Goal: Information Seeking & Learning: Learn about a topic

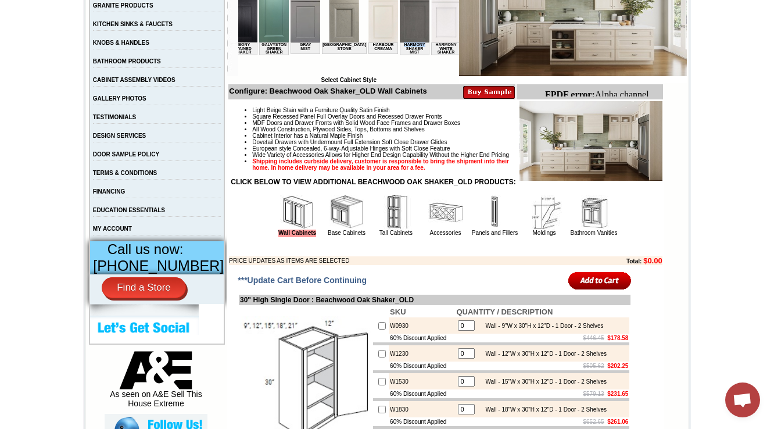
scroll to position [233, 0]
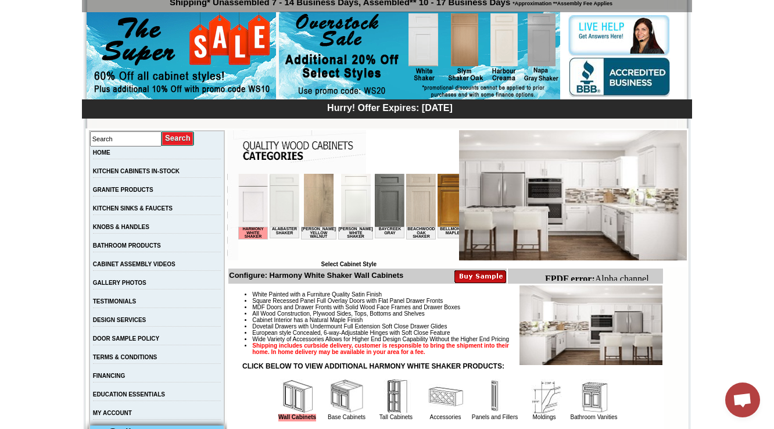
scroll to position [186, 0]
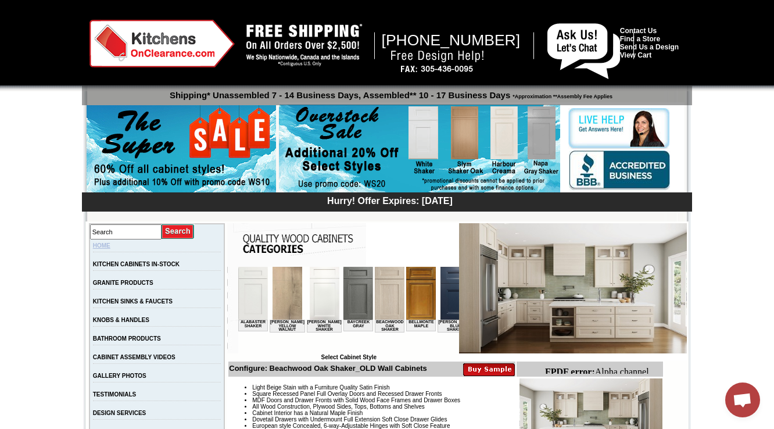
click at [108, 246] on link "HOME" at bounding box center [101, 245] width 17 height 6
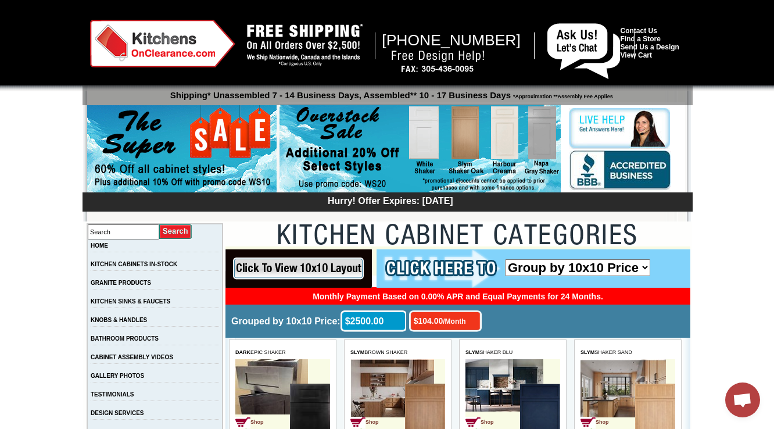
scroll to position [3084, 0]
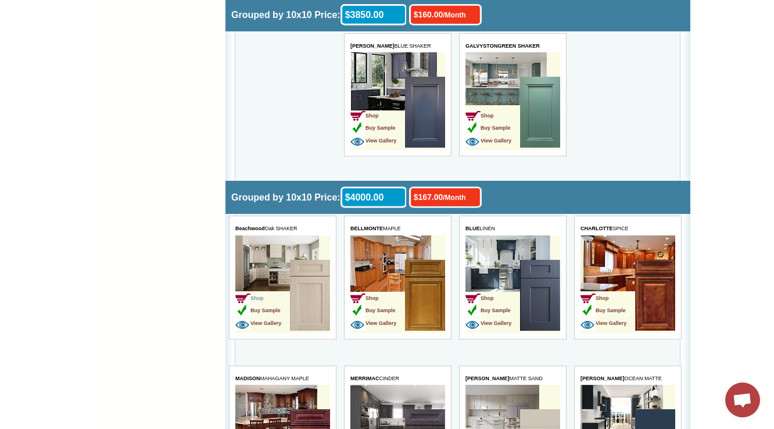
click at [247, 293] on img at bounding box center [242, 298] width 15 height 11
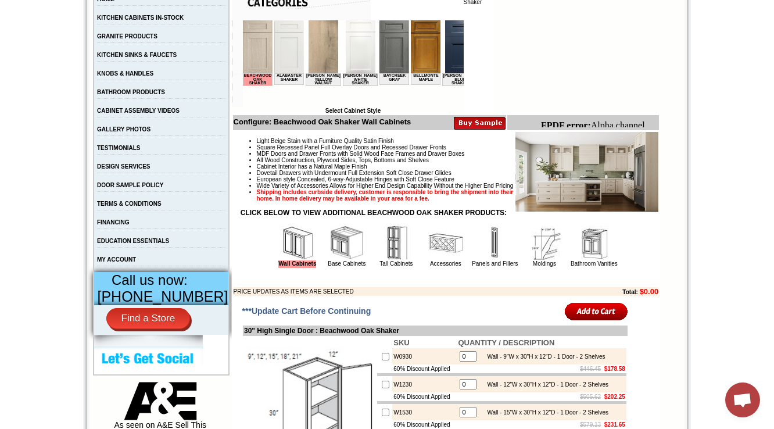
scroll to position [233, 0]
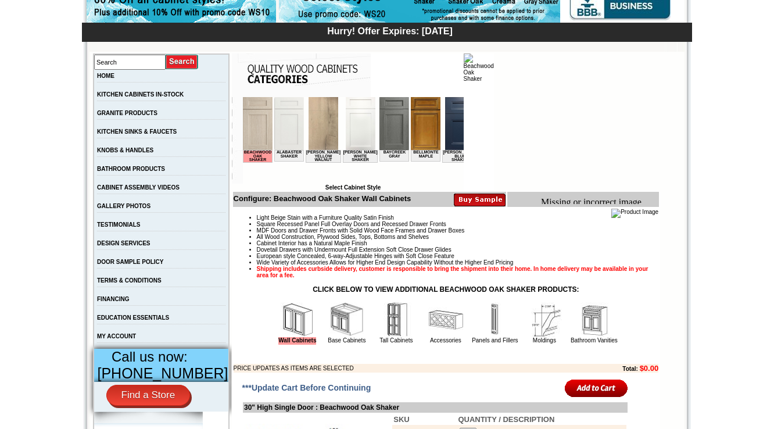
scroll to position [186, 0]
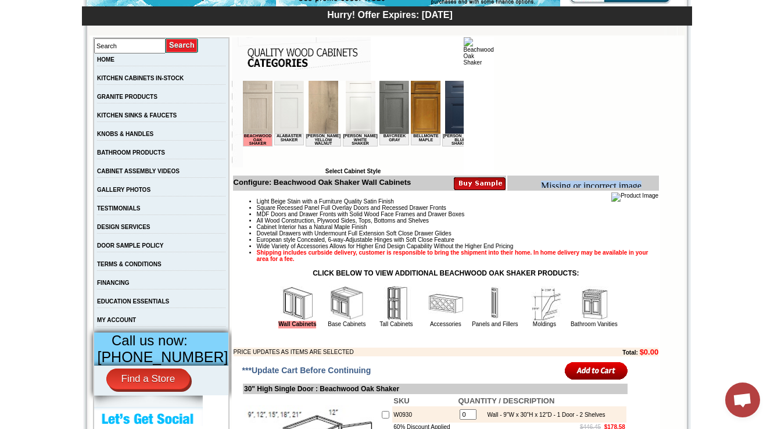
drag, startPoint x: 542, startPoint y: 183, endPoint x: 640, endPoint y: 182, distance: 97.7
click at [640, 182] on body "Missing or incorrect image file: images/Bottom_BDO_1..jpg FPDF error: Not a JPE…" at bounding box center [597, 207] width 113 height 52
copy body "Missing or incorrect image"
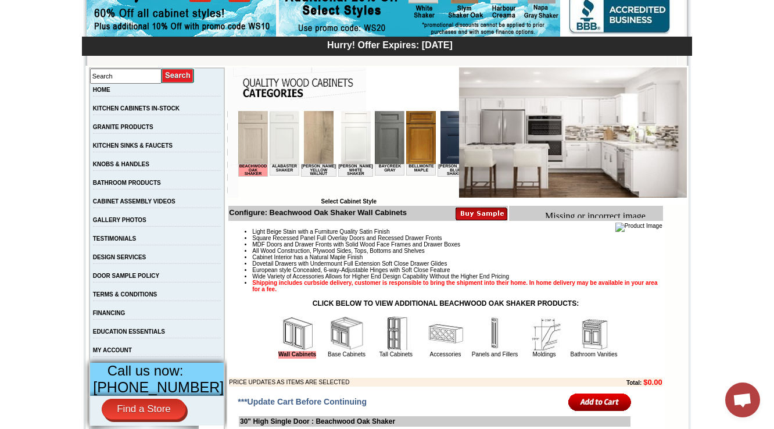
scroll to position [140, 0]
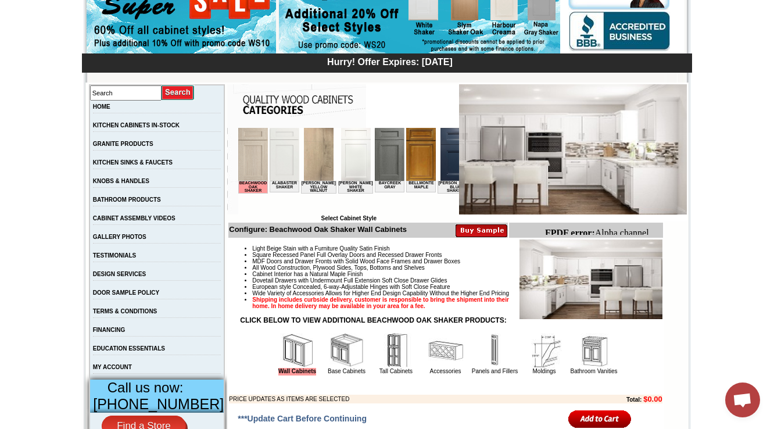
scroll to position [140, 0]
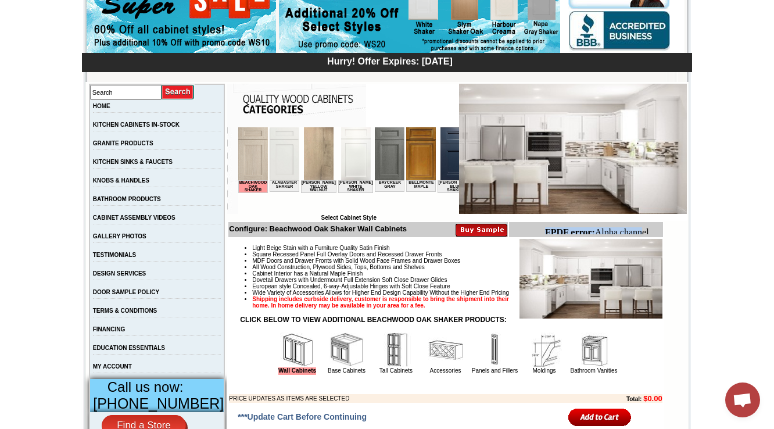
drag, startPoint x: 544, startPoint y: 230, endPoint x: 1182, endPoint y: 458, distance: 677.2
click at [642, 234] on html "FPDF error: Alpha channel not supported: images/WDC2412_JSI_1.4.jpg.png" at bounding box center [601, 243] width 122 height 41
click at [646, 232] on body "FPDF error: Alpha channel not supported: images/WDC2412_JSI_1.4.jpg.png" at bounding box center [601, 242] width 113 height 31
drag, startPoint x: 549, startPoint y: 234, endPoint x: 655, endPoint y: 234, distance: 106.4
click at [655, 234] on body "FPDF error: Alpha channel not supported: images/WDC2412_JSI_1.4.jpg.png" at bounding box center [601, 242] width 113 height 31
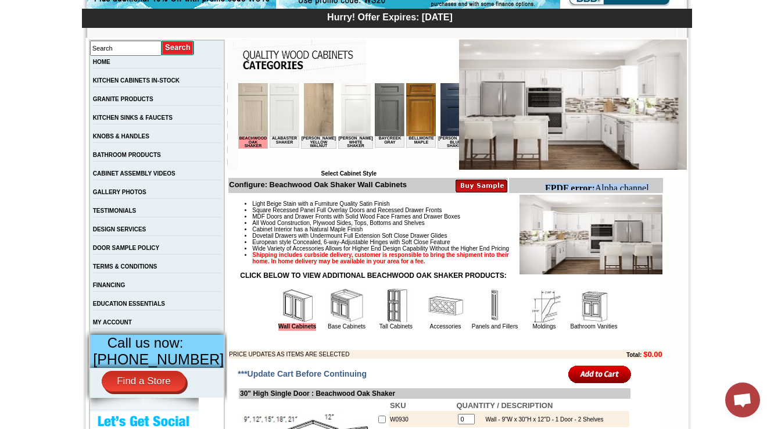
scroll to position [140, 0]
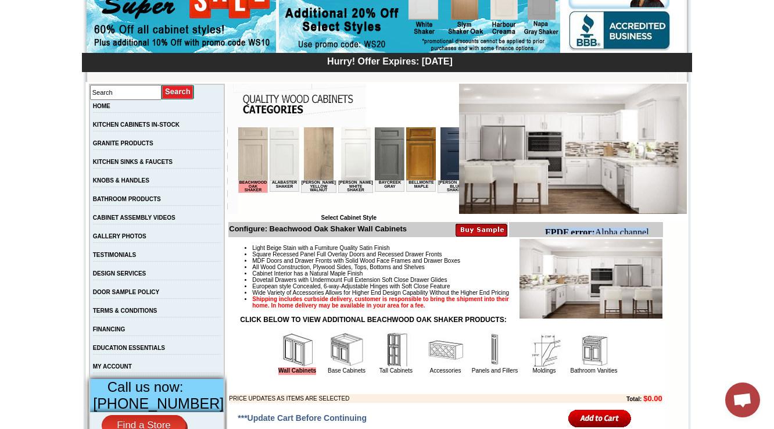
click at [546, 233] on b "FPDF error:" at bounding box center [570, 232] width 50 height 10
drag, startPoint x: 544, startPoint y: 230, endPoint x: 653, endPoint y: 230, distance: 108.7
click at [653, 230] on html "FPDF error: Alpha channel not supported: images/WDC2412_JSI_1.4.jpg.png" at bounding box center [601, 243] width 122 height 41
copy body "FPDF error: Alpha channel"
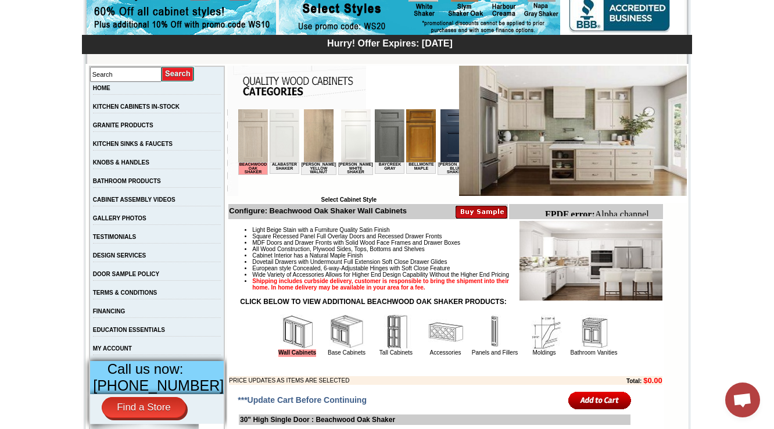
scroll to position [151, 0]
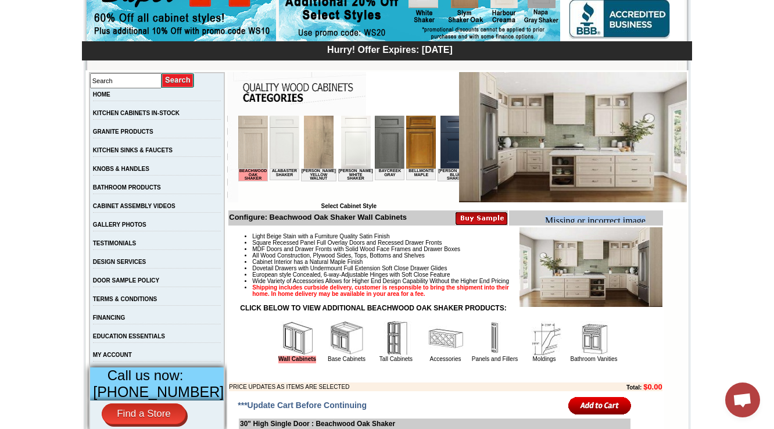
drag, startPoint x: 548, startPoint y: 218, endPoint x: 649, endPoint y: 220, distance: 100.6
click at [649, 220] on body "Missing or incorrect image file: images/BOD_1.2.JPEG FPDF error: Not a JPEG fil…" at bounding box center [601, 242] width 113 height 52
copy body "Missing or incorrect image"
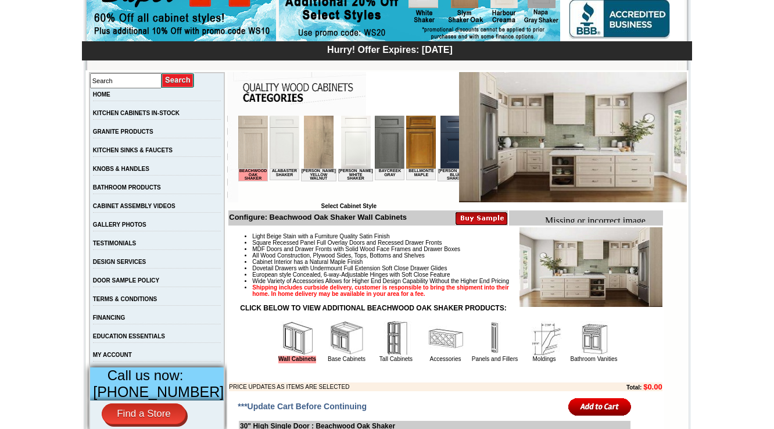
scroll to position [198, 0]
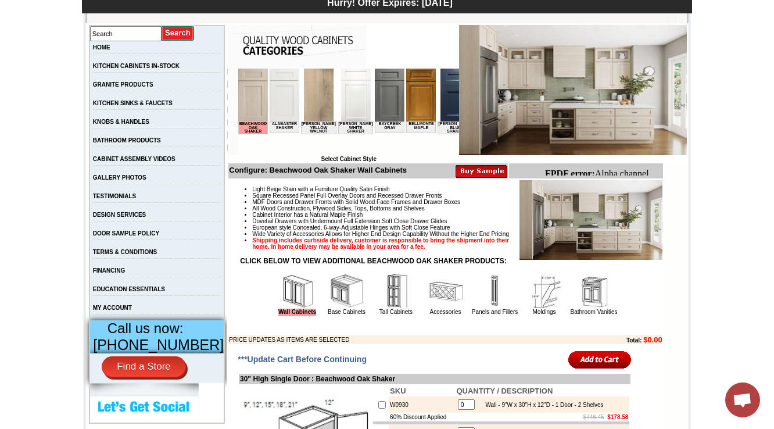
scroll to position [244, 0]
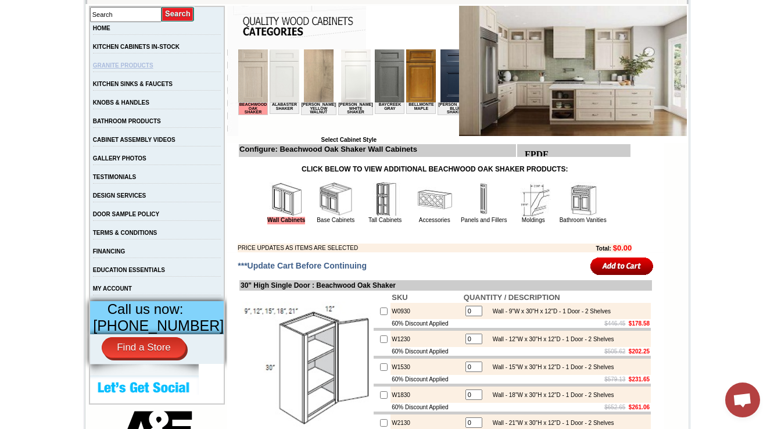
scroll to position [198, 0]
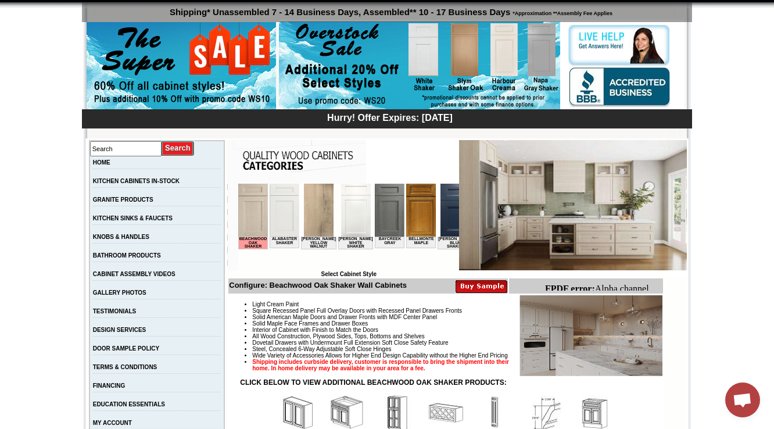
scroll to position [93, 0]
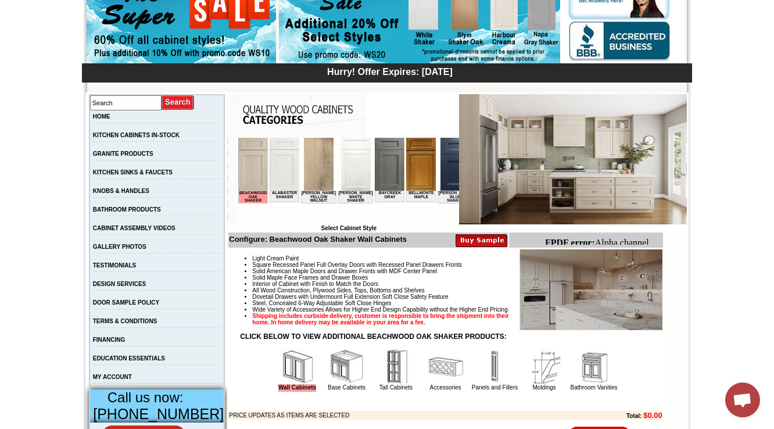
scroll to position [134, 0]
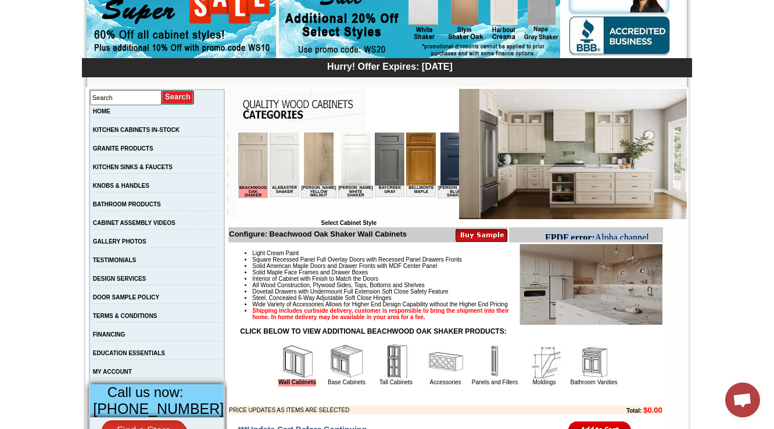
drag, startPoint x: 547, startPoint y: 235, endPoint x: 649, endPoint y: 233, distance: 101.8
click at [649, 233] on body "FPDF error: Alpha channel not supported: images/WDC2412_JSI_1.4.jpg.png" at bounding box center [601, 248] width 113 height 31
click at [585, 283] on img at bounding box center [591, 284] width 143 height 81
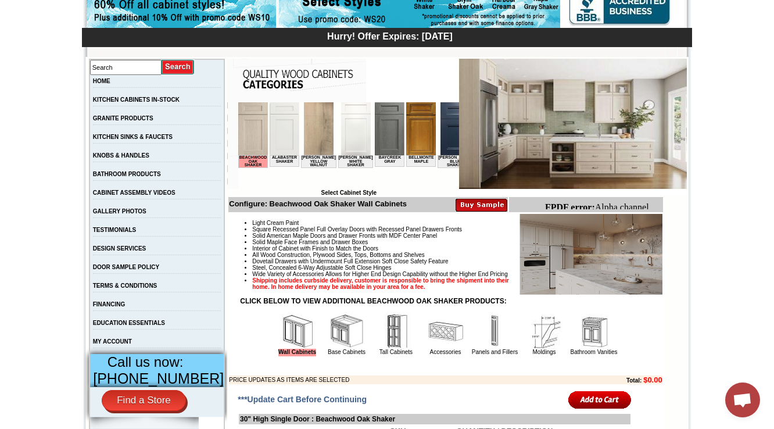
scroll to position [181, 0]
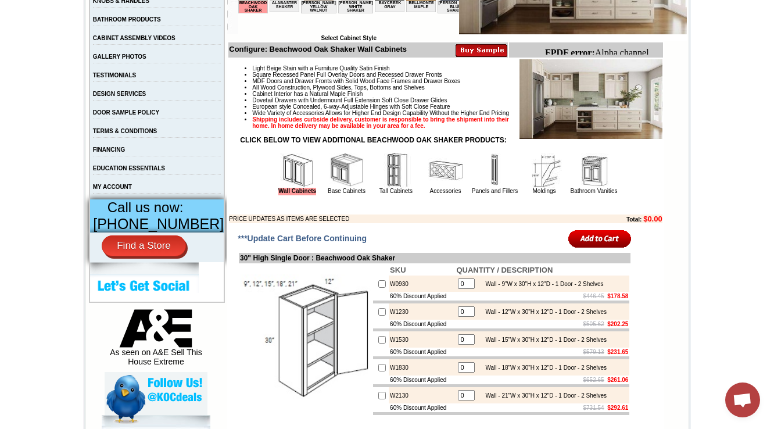
scroll to position [320, 0]
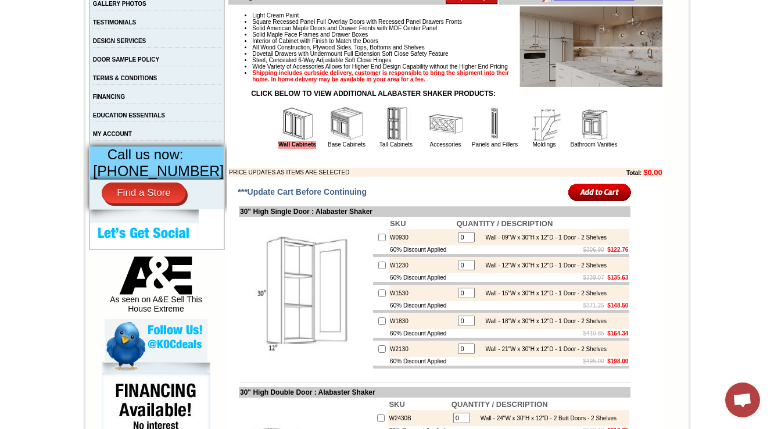
scroll to position [326, 0]
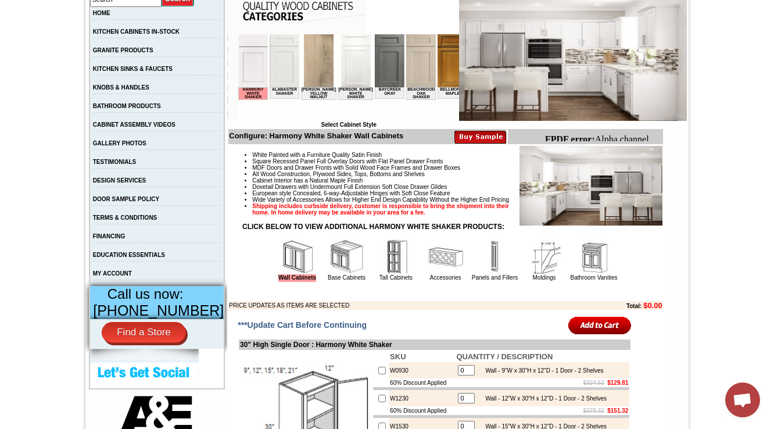
scroll to position [0, 692]
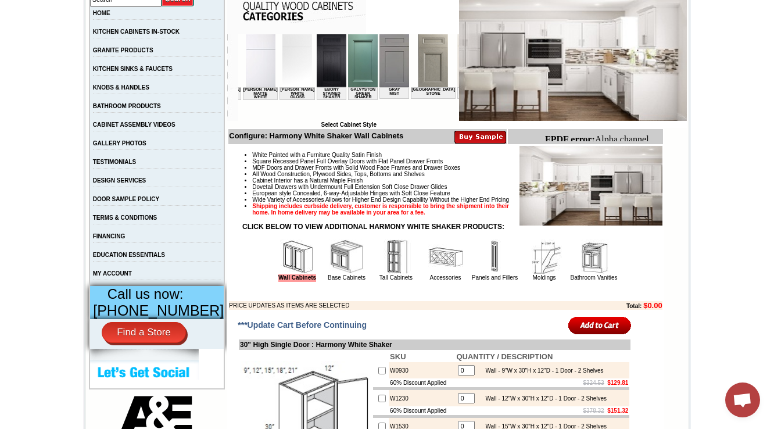
click at [489, 62] on img at bounding box center [504, 60] width 30 height 53
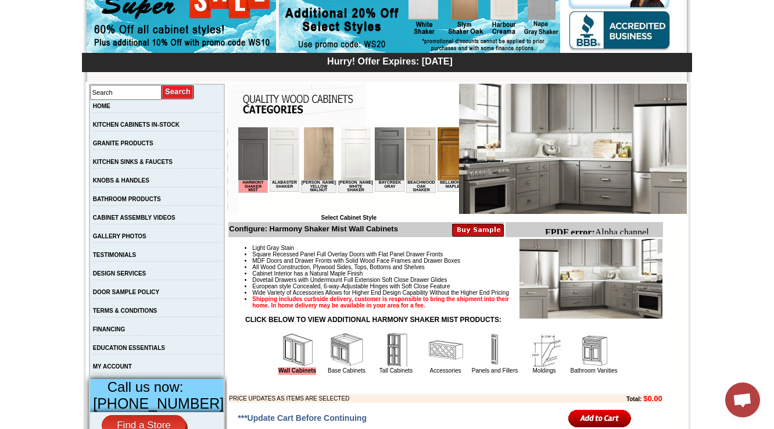
scroll to position [0, 1975]
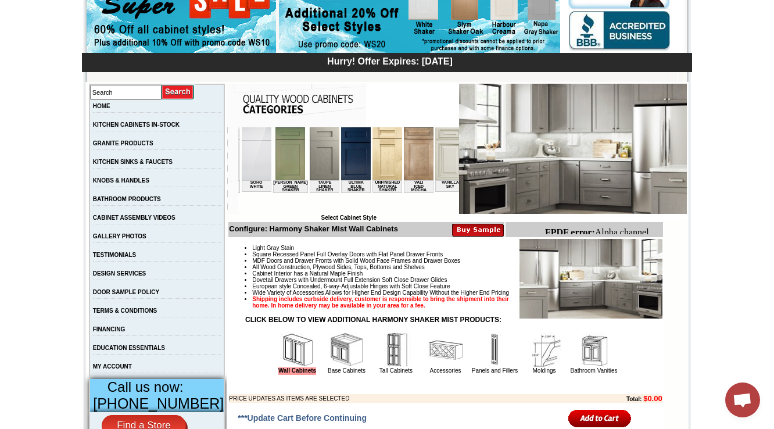
click at [470, 167] on img at bounding box center [485, 153] width 30 height 53
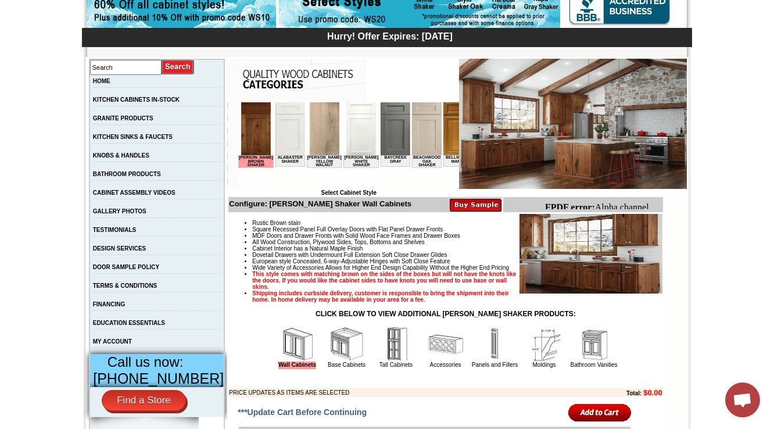
scroll to position [186, 0]
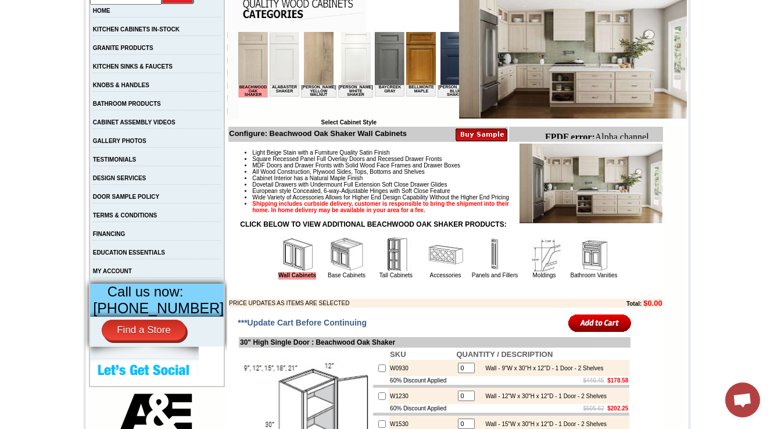
scroll to position [227, 0]
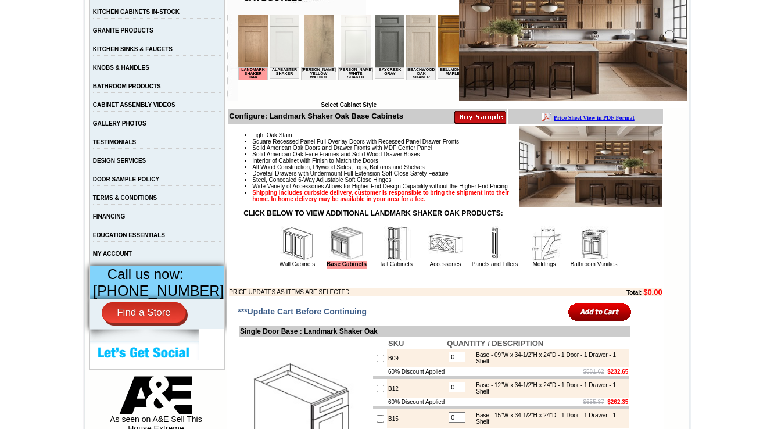
scroll to position [233, 0]
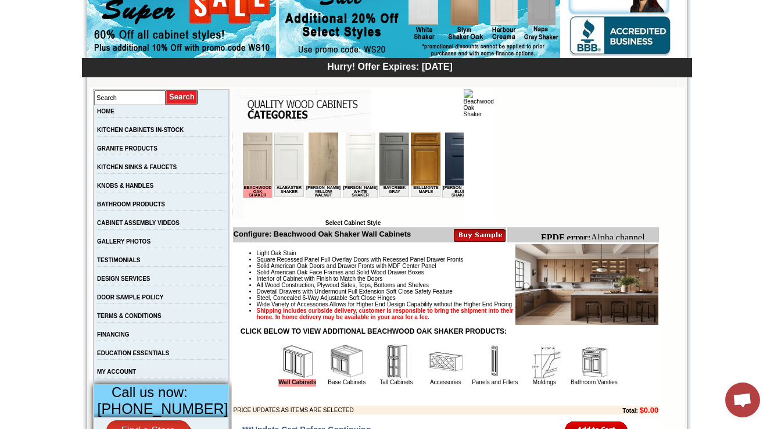
scroll to position [181, 0]
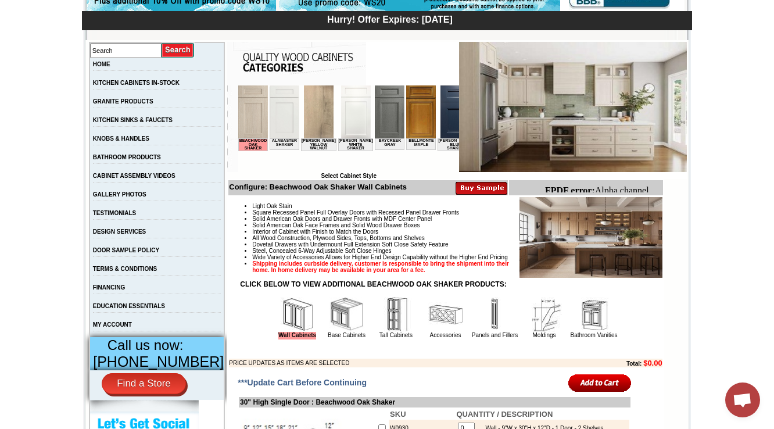
scroll to position [181, 0]
